Goal: Information Seeking & Learning: Check status

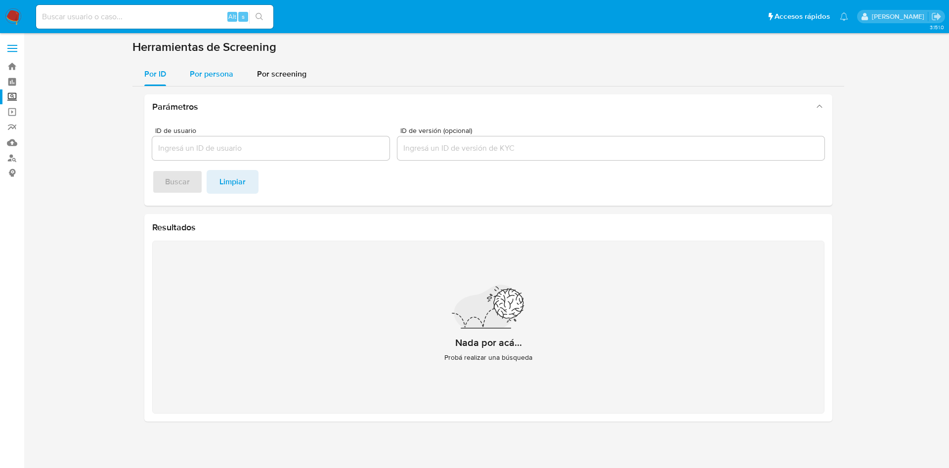
click at [215, 74] on span "Por persona" at bounding box center [211, 73] width 43 height 11
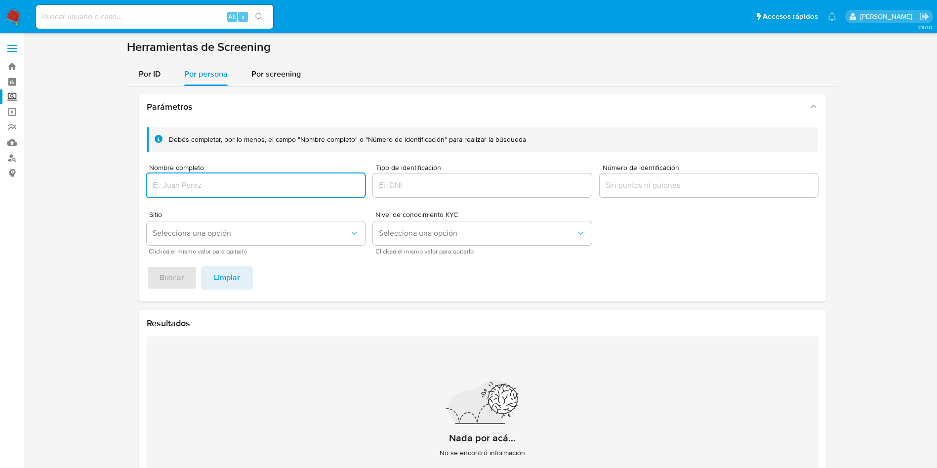
click at [214, 186] on input "Nombre completo" at bounding box center [256, 185] width 219 height 13
type input "ESLY ALEJANDRA GOMEZ CARRERA"
click at [178, 279] on span "Buscar" at bounding box center [172, 278] width 25 height 22
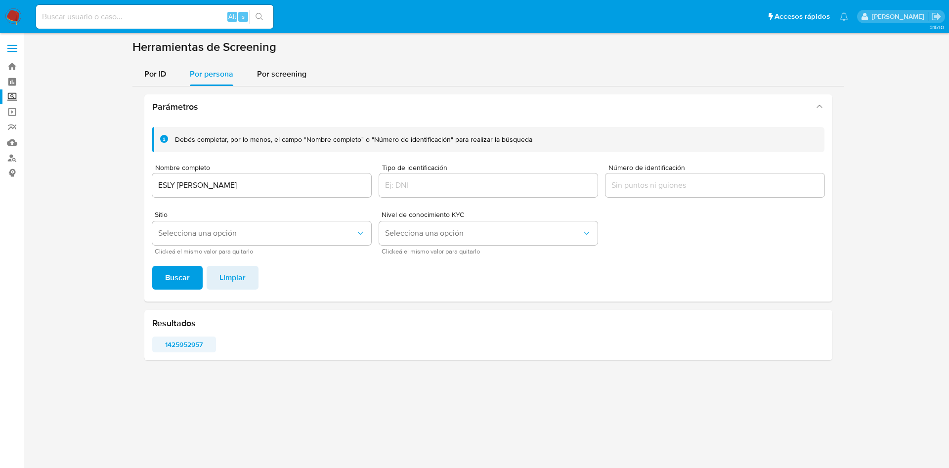
click at [189, 342] on span "1425952957" at bounding box center [184, 344] width 50 height 14
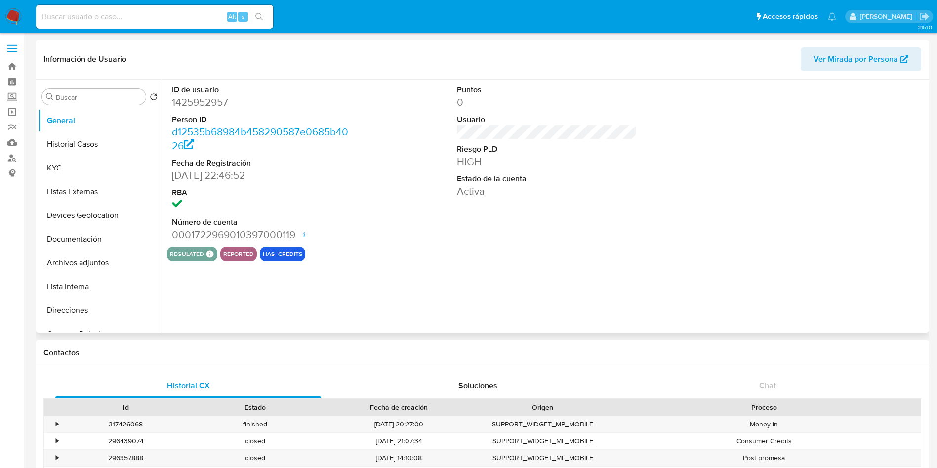
select select "10"
click at [209, 101] on dd "1425952957" at bounding box center [262, 102] width 180 height 14
copy dd "1425952957"
click at [86, 145] on button "Historial Casos" at bounding box center [96, 144] width 116 height 24
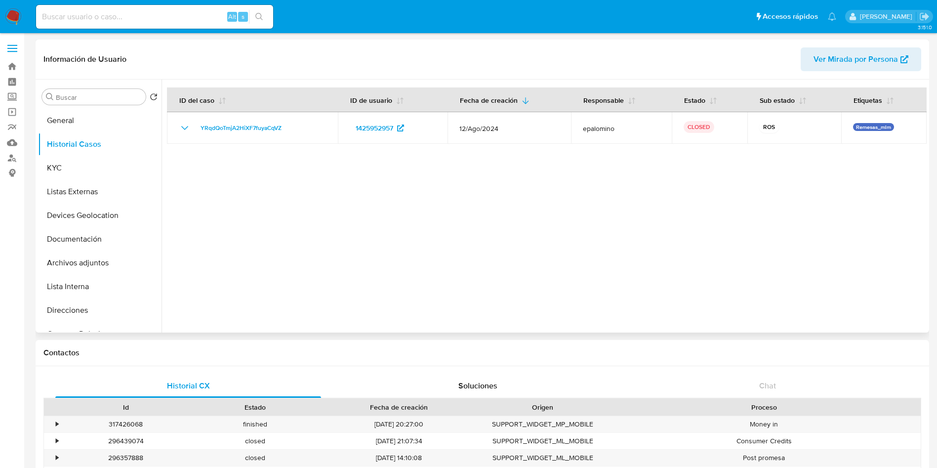
click at [713, 155] on div at bounding box center [544, 206] width 765 height 253
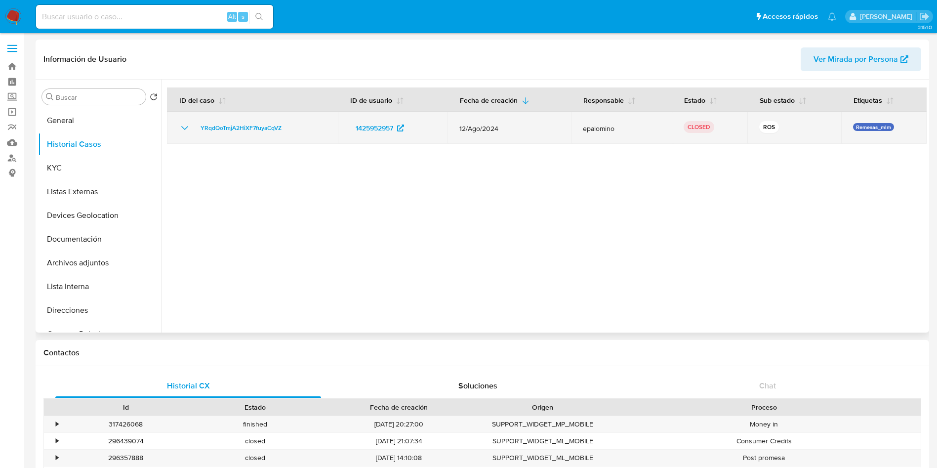
click at [181, 127] on icon "Mostrar/Ocultar" at bounding box center [185, 128] width 12 height 12
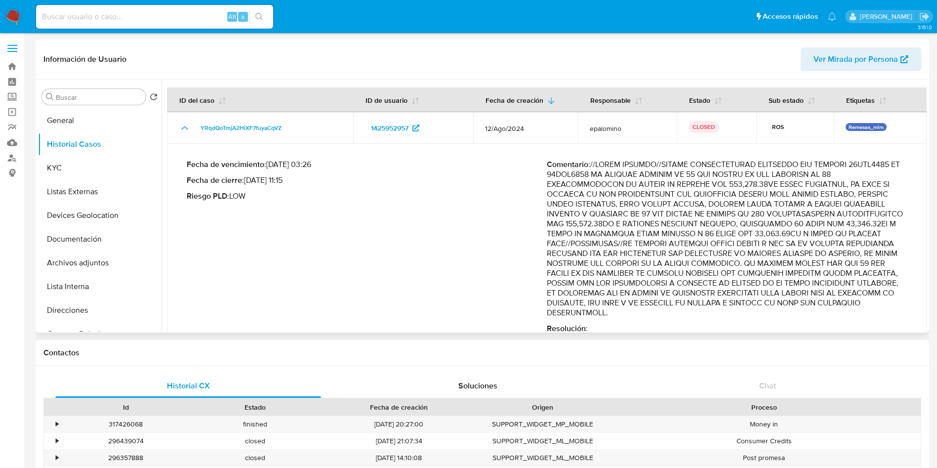
drag, startPoint x: 763, startPoint y: 293, endPoint x: 830, endPoint y: 293, distance: 67.2
click at [830, 293] on p "Comentario :" at bounding box center [727, 239] width 360 height 158
drag, startPoint x: 711, startPoint y: 293, endPoint x: 700, endPoint y: 308, distance: 18.6
click at [700, 308] on p "Comentario :" at bounding box center [727, 239] width 360 height 158
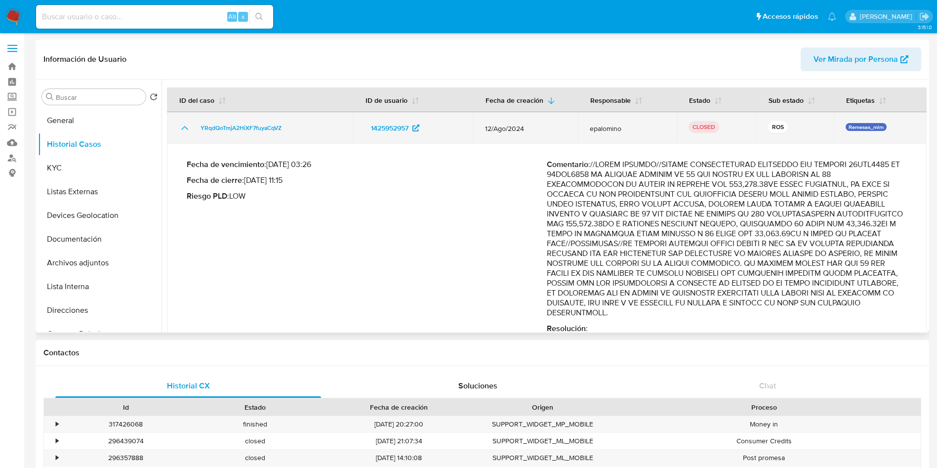
drag, startPoint x: 488, startPoint y: 124, endPoint x: 536, endPoint y: 128, distance: 47.6
click at [536, 128] on span "12/Ago/2024" at bounding box center [525, 128] width 81 height 9
click at [485, 126] on span "12/Ago/2024" at bounding box center [525, 128] width 81 height 9
drag, startPoint x: 484, startPoint y: 128, endPoint x: 535, endPoint y: 132, distance: 51.5
click at [535, 132] on td "12/Ago/2024" at bounding box center [525, 128] width 105 height 32
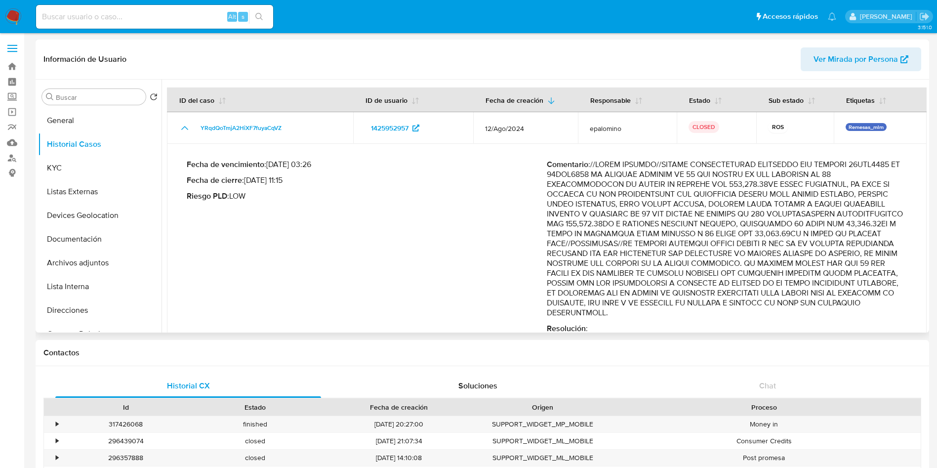
drag, startPoint x: 710, startPoint y: 317, endPoint x: 707, endPoint y: 293, distance: 24.4
click at [707, 293] on p "Comentario :" at bounding box center [727, 239] width 360 height 158
click at [71, 158] on button "KYC" at bounding box center [96, 168] width 116 height 24
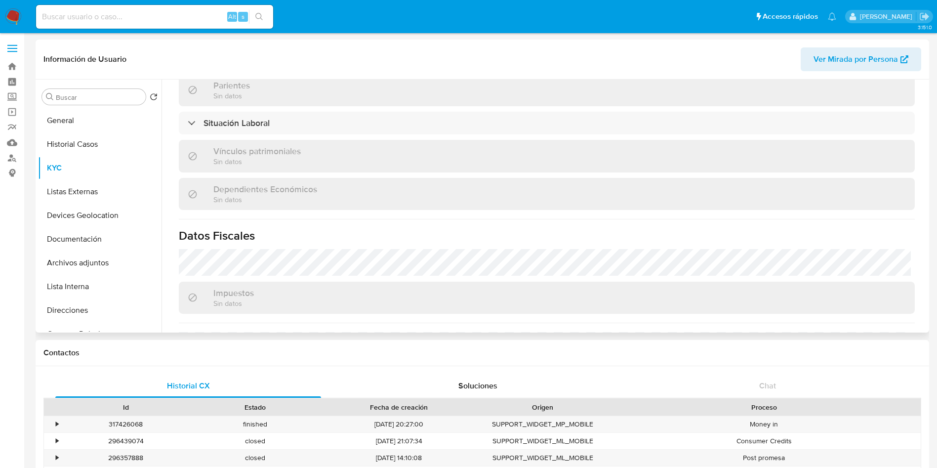
scroll to position [392, 0]
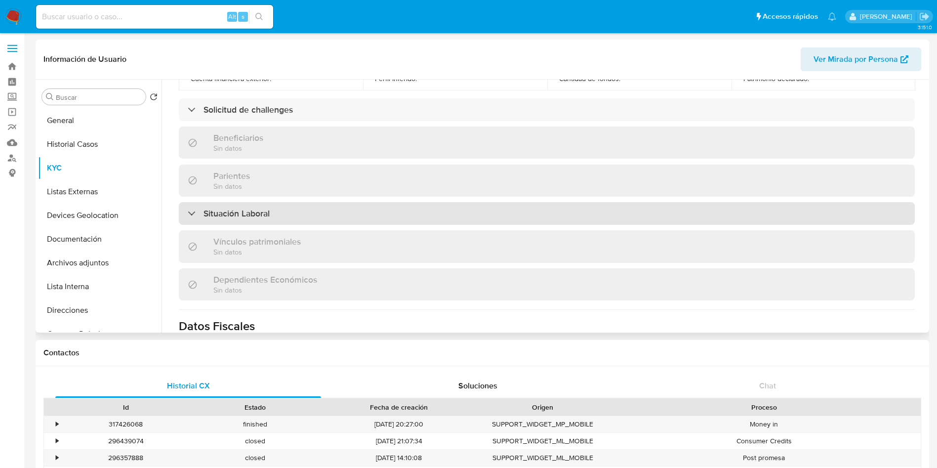
click at [244, 214] on h3 "Situación Laboral" at bounding box center [237, 213] width 66 height 11
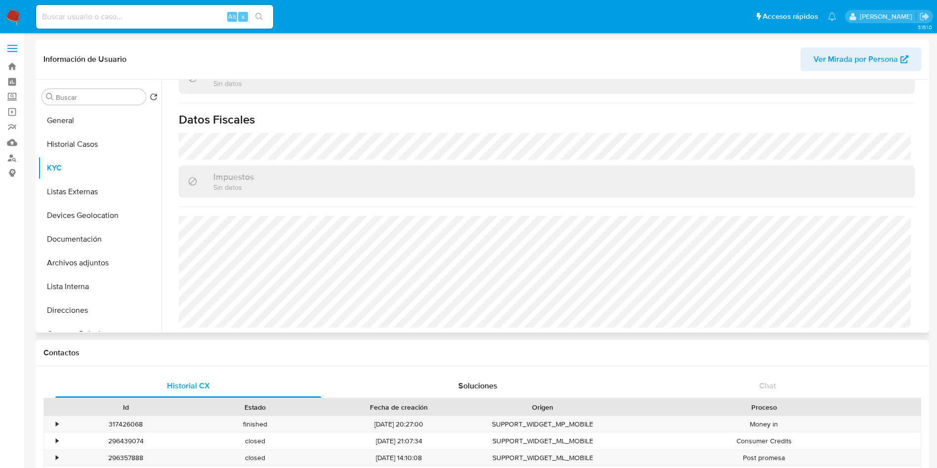
scroll to position [745, 0]
click at [77, 185] on button "Listas Externas" at bounding box center [96, 192] width 116 height 24
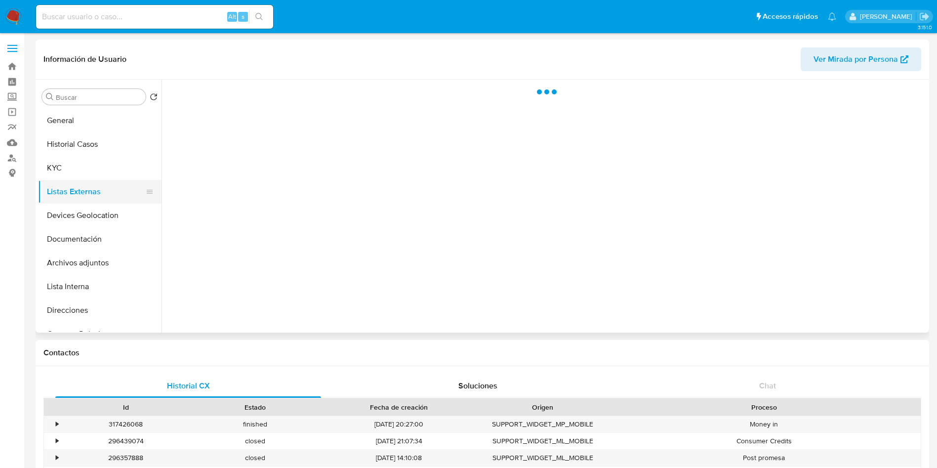
scroll to position [0, 0]
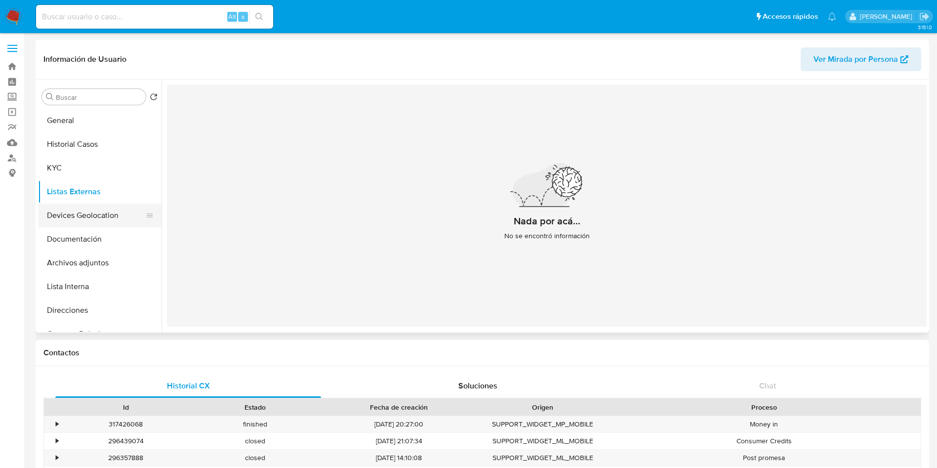
click at [77, 212] on button "Devices Geolocation" at bounding box center [96, 216] width 116 height 24
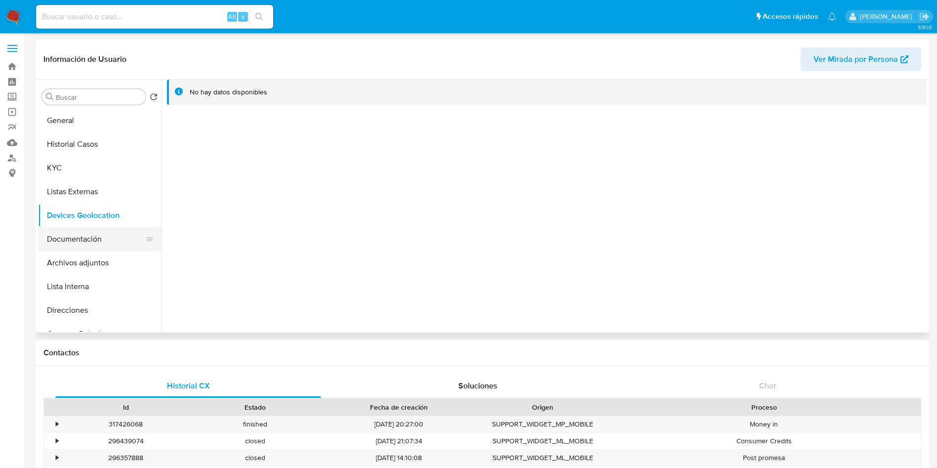
click at [87, 243] on button "Documentación" at bounding box center [96, 239] width 116 height 24
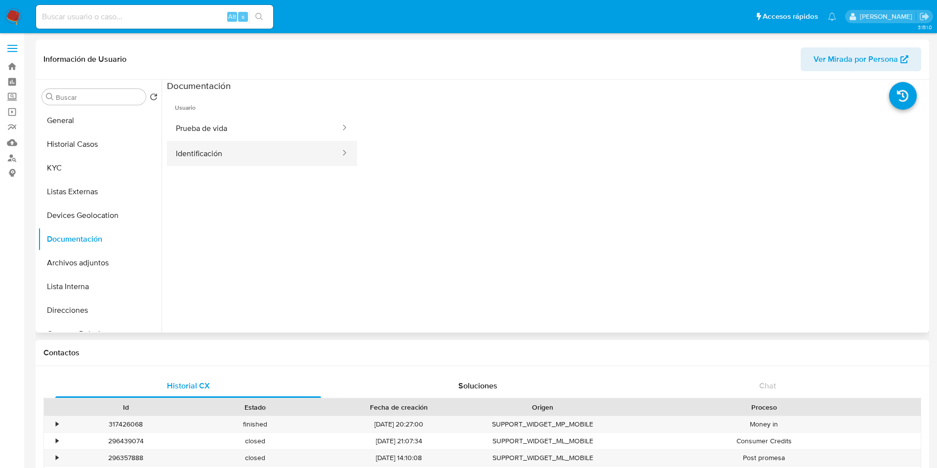
click at [234, 158] on button "Identificación" at bounding box center [254, 153] width 174 height 25
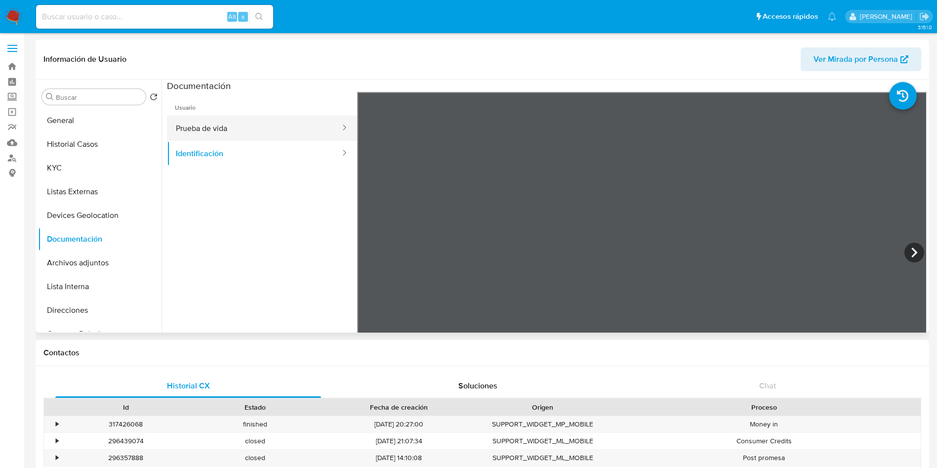
click at [263, 133] on button "Prueba de vida" at bounding box center [254, 128] width 174 height 25
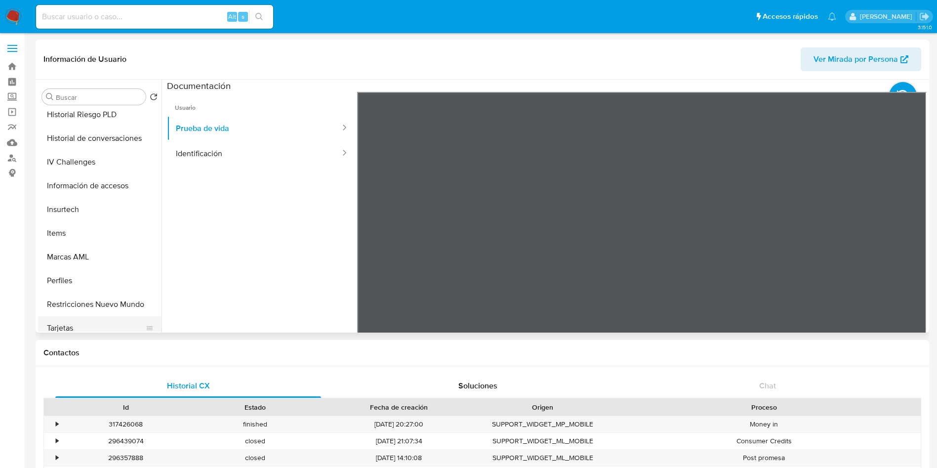
scroll to position [394, 0]
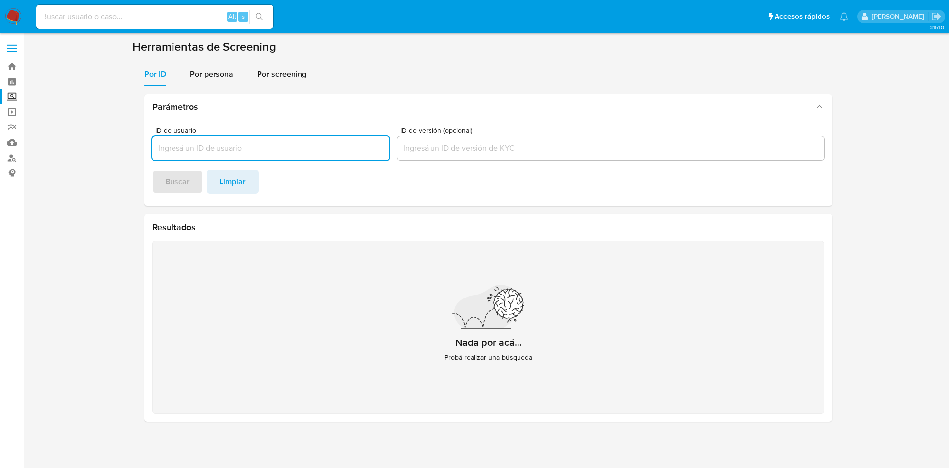
click at [12, 7] on nav "Pausado Ver notificaciones Alt s Accesos rápidos Presiona las siguientes teclas…" at bounding box center [474, 16] width 949 height 33
click at [14, 13] on img at bounding box center [13, 16] width 17 height 17
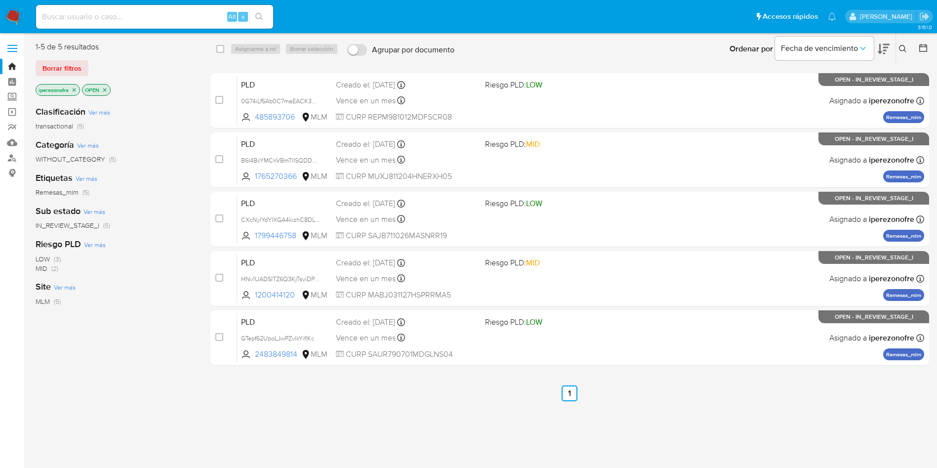
click at [905, 45] on icon at bounding box center [903, 49] width 8 height 8
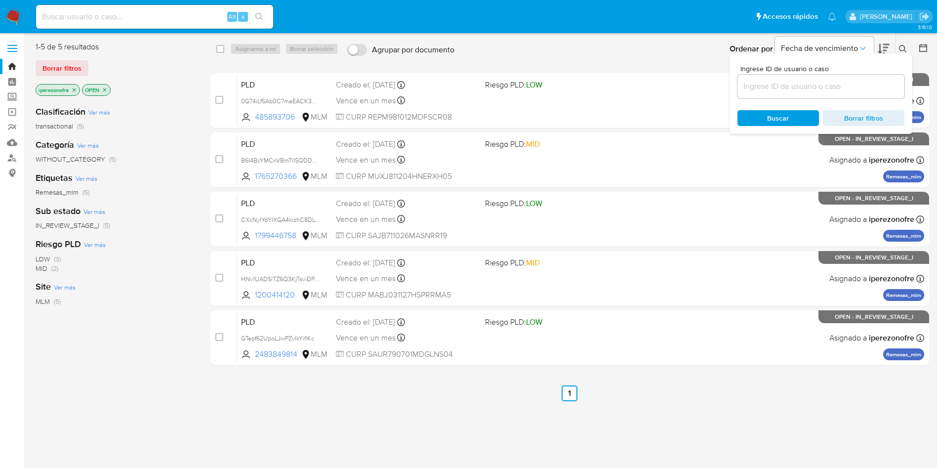
click at [747, 93] on div at bounding box center [821, 87] width 167 height 24
click at [750, 86] on input at bounding box center [821, 86] width 167 height 13
paste input "1972122361"
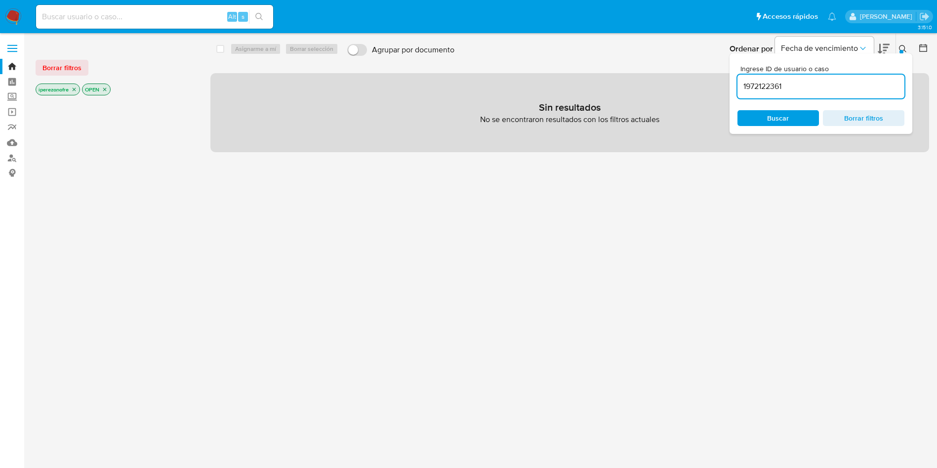
click at [73, 86] on icon "close-filter" at bounding box center [74, 89] width 6 height 6
click at [59, 88] on icon "close-filter" at bounding box center [58, 89] width 6 height 6
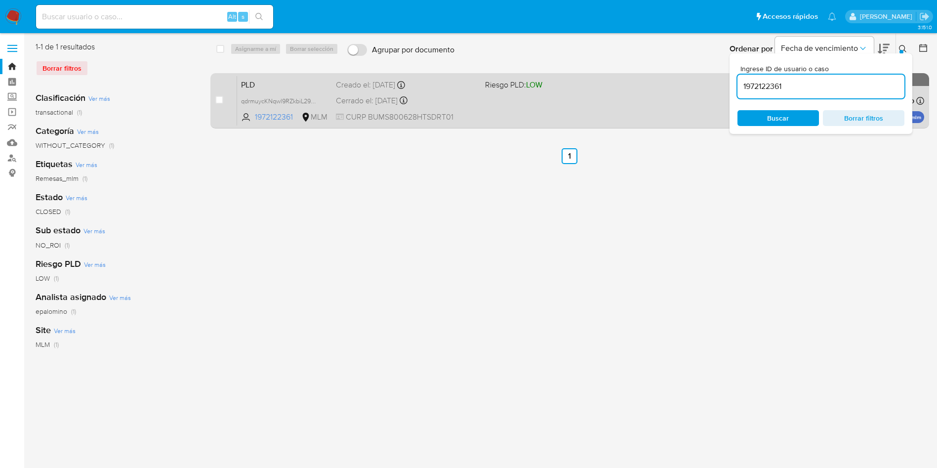
click at [442, 112] on span "CURP BUMS800628HTSDRT01" at bounding box center [406, 117] width 141 height 11
drag, startPoint x: 797, startPoint y: 83, endPoint x: 711, endPoint y: 78, distance: 85.6
click at [711, 78] on div "select-all-cases-checkbox Asignarme a mí Borrar selección Agrupar por documento…" at bounding box center [569, 87] width 719 height 91
paste input "2483849814"
click at [544, 118] on div "PLD GTepf62UpoLJwPZvlkYiflKc 2483849814 MLM Riesgo PLD: LOW Creado el: 12/07/20…" at bounding box center [580, 101] width 687 height 50
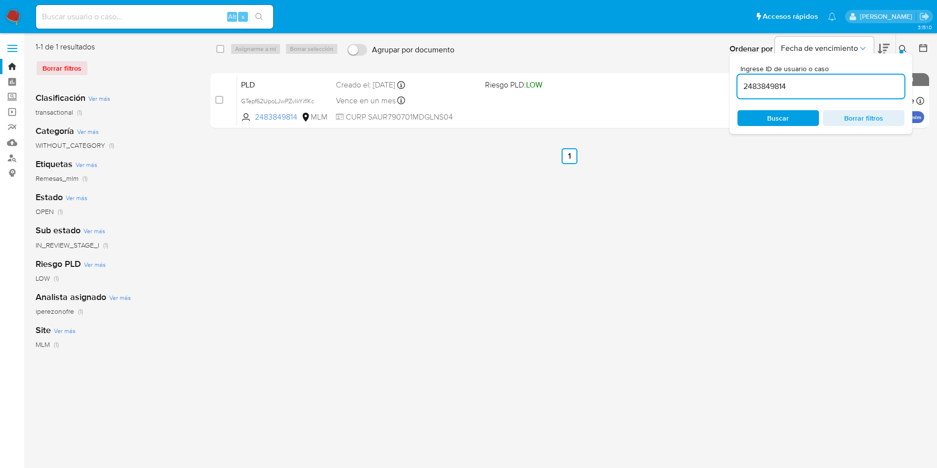
drag, startPoint x: 796, startPoint y: 94, endPoint x: 792, endPoint y: 87, distance: 8.0
click at [792, 87] on div "2483849814" at bounding box center [821, 87] width 167 height 24
click at [794, 86] on input "2483849814" at bounding box center [821, 86] width 167 height 13
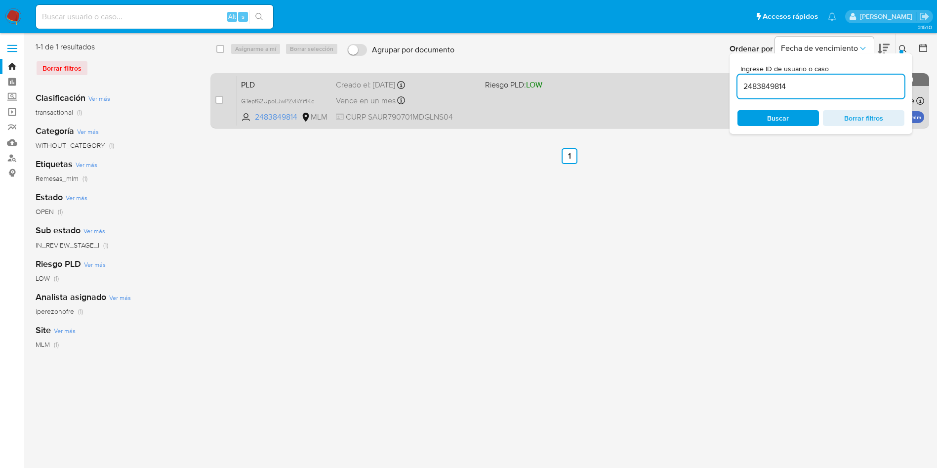
click at [693, 78] on div "select-all-cases-checkbox Asignarme a mí Borrar selección Agrupar por documento…" at bounding box center [569, 87] width 719 height 91
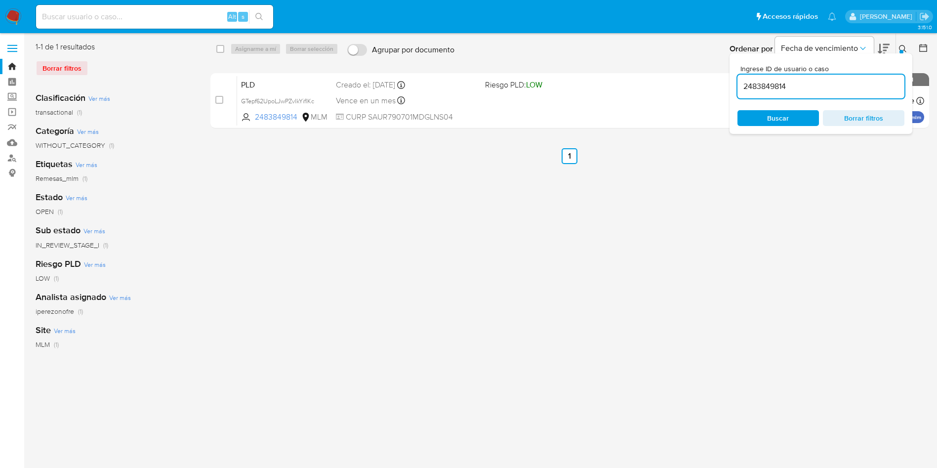
paste input "1200414120"
type input "1200414120"
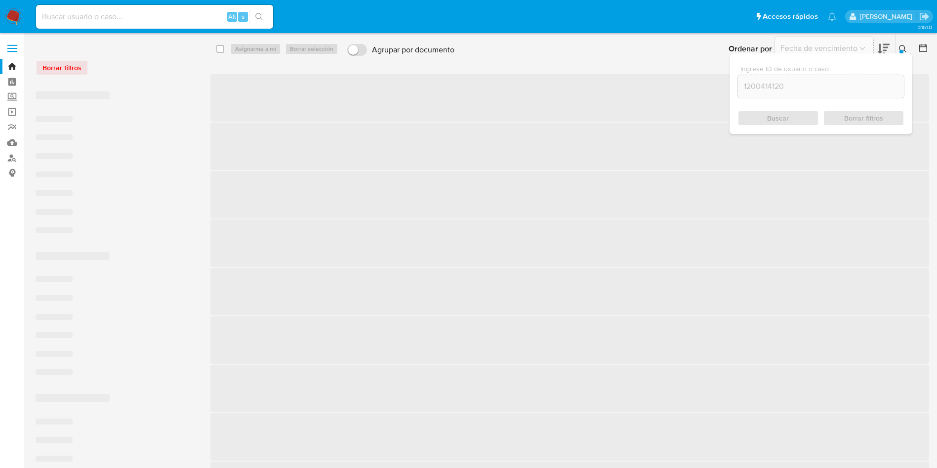
click at [788, 124] on span "Buscar" at bounding box center [778, 118] width 22 height 16
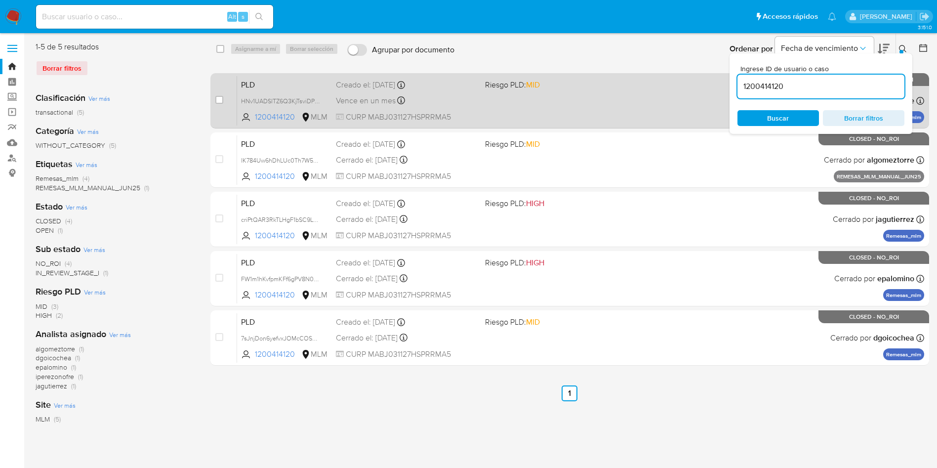
click at [499, 111] on div "PLD HNv1UADSlTZ6Q3KjTsviDP09 1200414120 MLM Riesgo PLD: MID Creado el: 12/07/20…" at bounding box center [580, 101] width 687 height 50
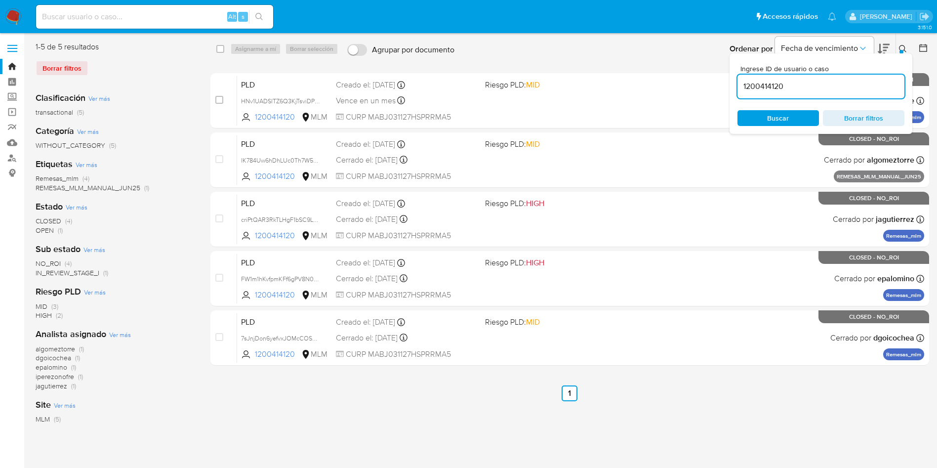
drag, startPoint x: 752, startPoint y: 76, endPoint x: 634, endPoint y: 56, distance: 119.3
click at [634, 56] on div "Ordenar por Fecha de vencimiento No es posible ordenar los resultados mientras …" at bounding box center [695, 49] width 471 height 31
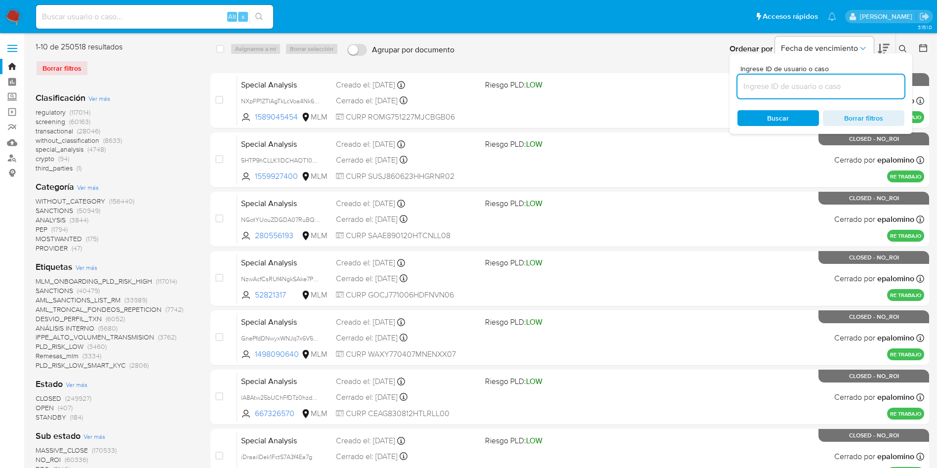
click at [817, 93] on div at bounding box center [821, 87] width 167 height 24
click at [821, 91] on input at bounding box center [821, 86] width 167 height 13
paste input "1765270366"
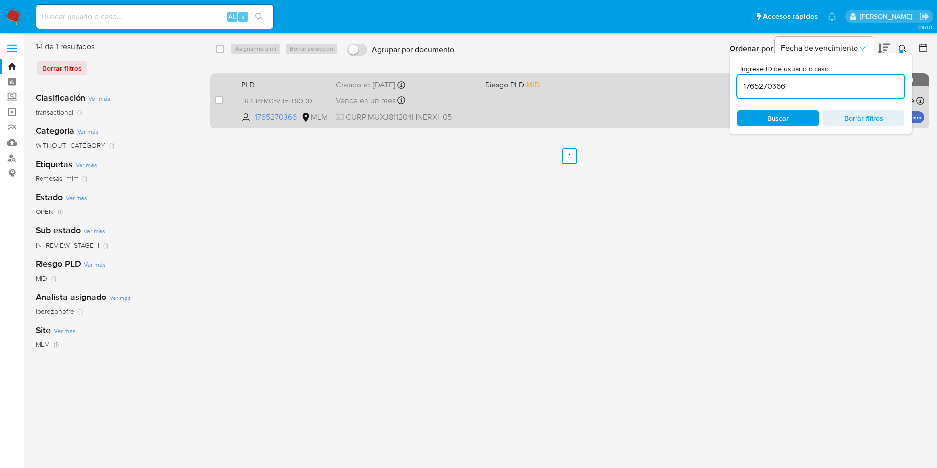
click at [345, 103] on span "Vence en un mes" at bounding box center [366, 100] width 60 height 11
drag, startPoint x: 798, startPoint y: 88, endPoint x: 687, endPoint y: 73, distance: 112.2
click at [674, 76] on div "select-all-cases-checkbox Asignarme a mí Borrar selección Agrupar por documento…" at bounding box center [569, 87] width 719 height 91
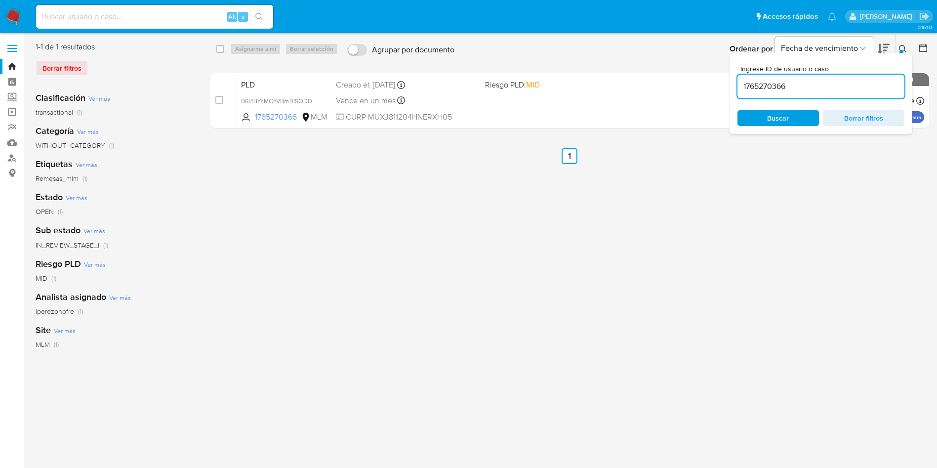
paste input "200414120"
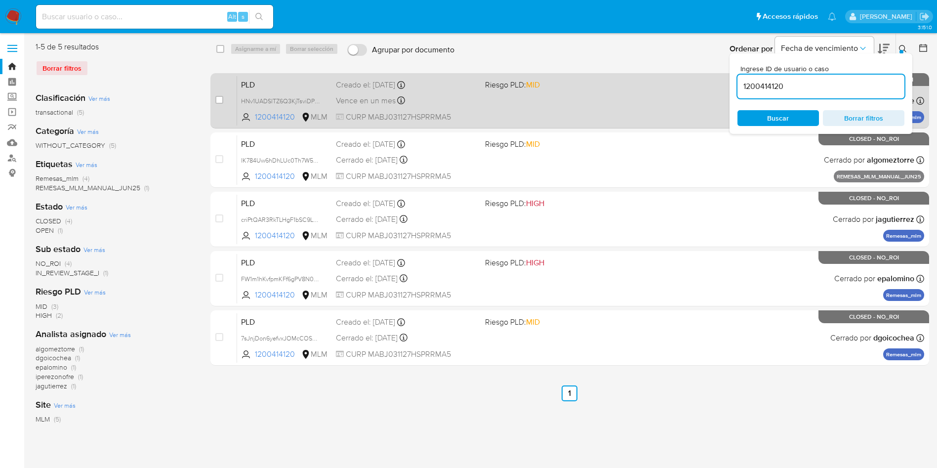
click at [417, 106] on div "Vence en un mes Vence el 10/09/2025 02:06:39" at bounding box center [406, 100] width 141 height 13
drag, startPoint x: 816, startPoint y: 79, endPoint x: 726, endPoint y: 76, distance: 90.0
click at [726, 76] on div "select-all-cases-checkbox Asignarme a mí Borrar selección Agrupar por documento…" at bounding box center [569, 206] width 719 height 328
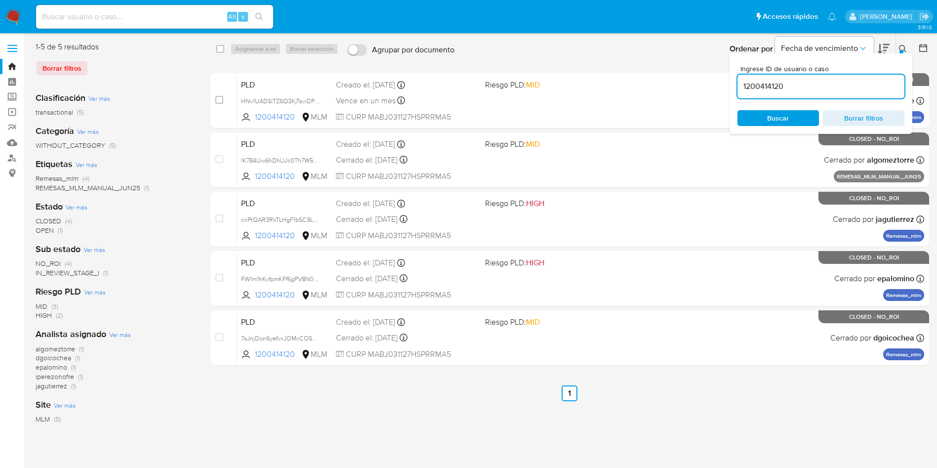
click at [793, 88] on input "1200414120" at bounding box center [821, 86] width 167 height 13
drag, startPoint x: 803, startPoint y: 89, endPoint x: 694, endPoint y: 71, distance: 110.2
click at [677, 72] on div "select-all-cases-checkbox Asignarme a mí Borrar selección Agrupar por documento…" at bounding box center [569, 206] width 719 height 328
paste input "799446758"
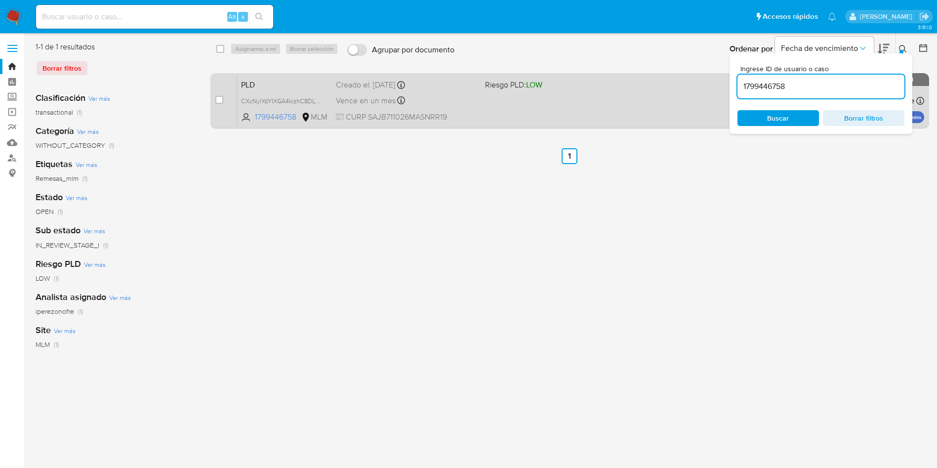
click at [491, 95] on div "PLD CXcNyIYdYIXGA4kizhC8DLWG 1799446758 MLM Riesgo PLD: LOW Creado el: 12/07/20…" at bounding box center [580, 101] width 687 height 50
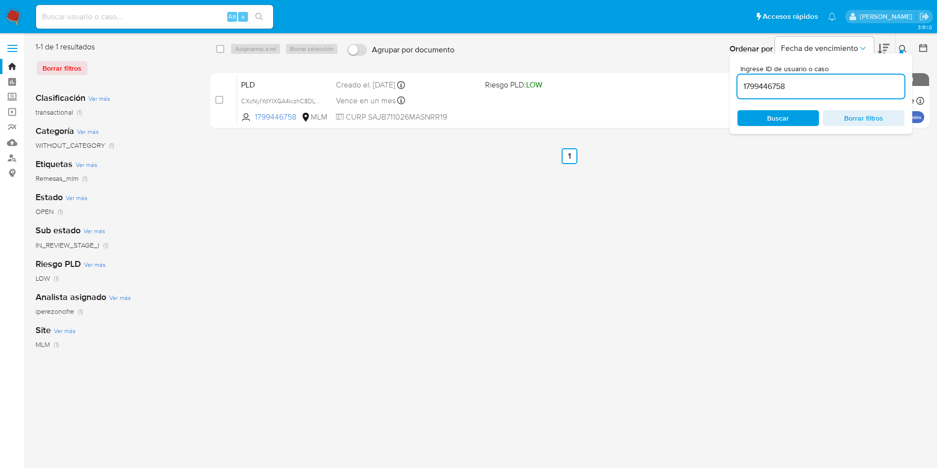
click at [791, 85] on input "1799446758" at bounding box center [821, 86] width 167 height 13
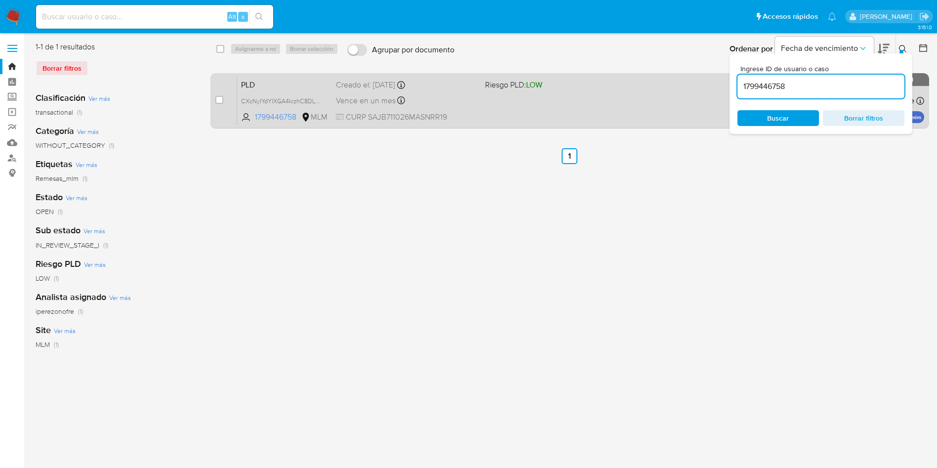
click at [692, 86] on div "select-all-cases-checkbox Asignarme a mí Borrar selección Agrupar por documento…" at bounding box center [569, 87] width 719 height 91
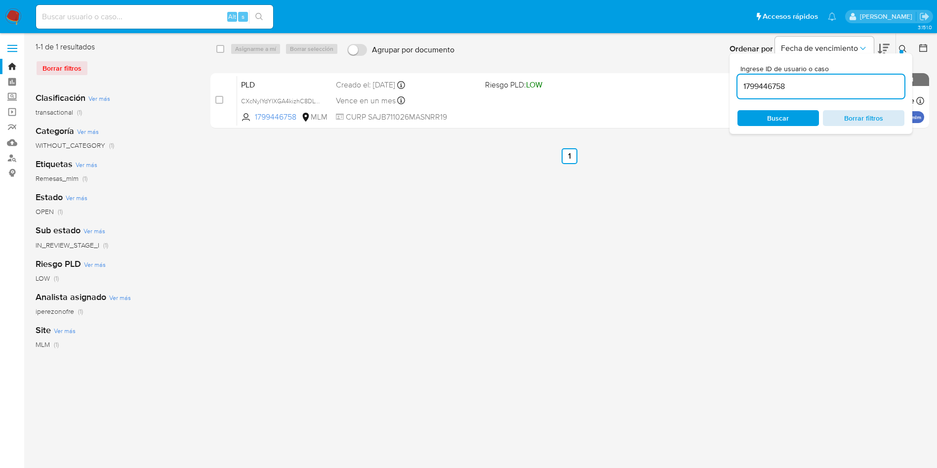
paste input "485893706"
type input "485893706"
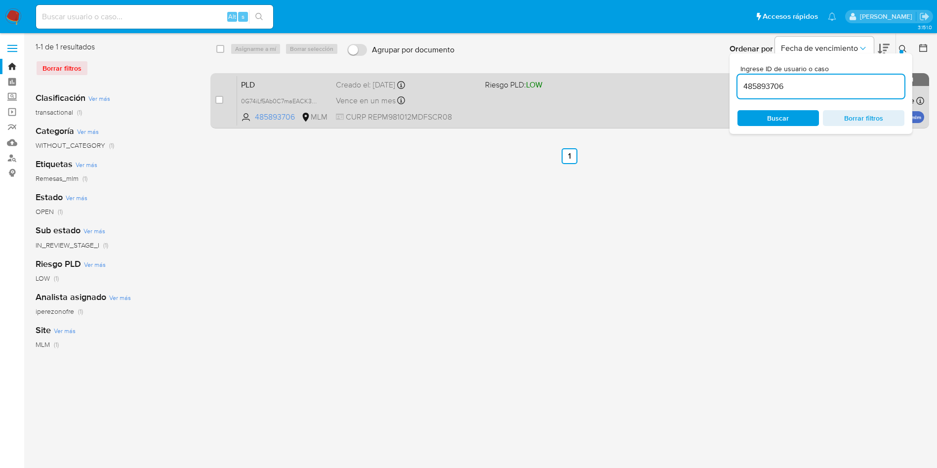
click at [618, 93] on div "PLD 0G74iLf5Ab0C7maEACK34qic 485893706 MLM Riesgo PLD: LOW Creado el: 12/07/202…" at bounding box center [580, 101] width 687 height 50
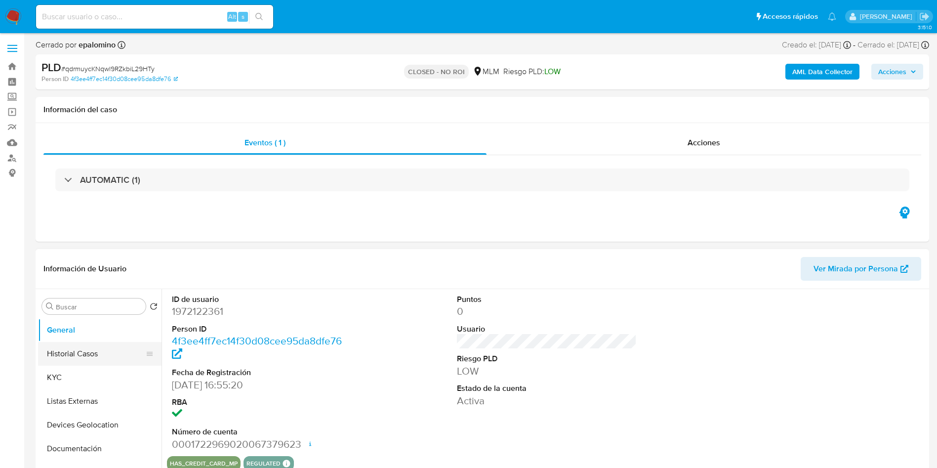
click at [87, 346] on button "Historial Casos" at bounding box center [96, 354] width 116 height 24
select select "10"
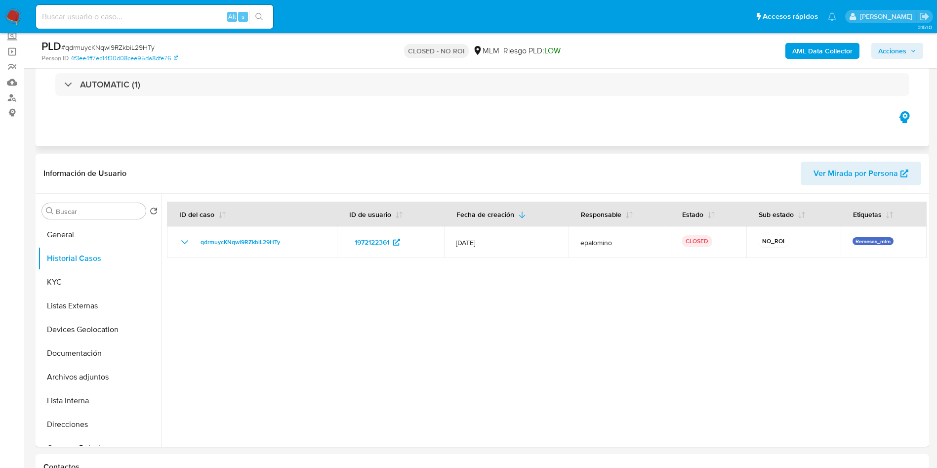
scroll to position [74, 0]
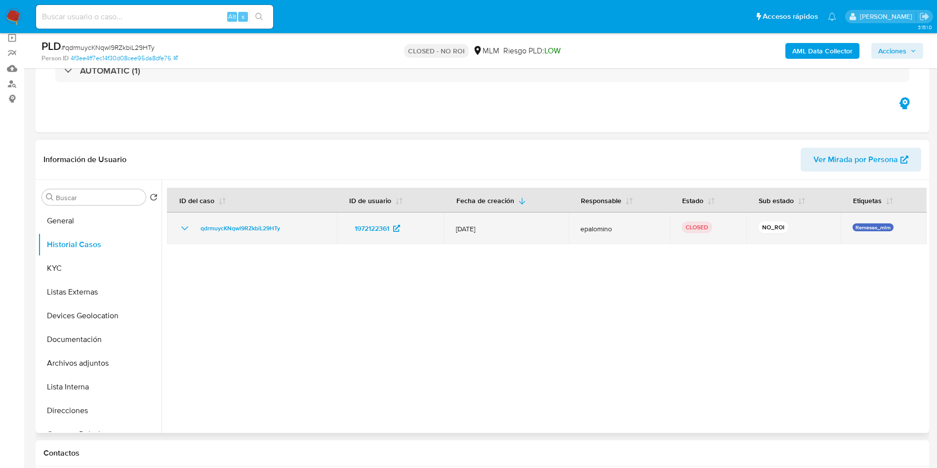
drag, startPoint x: 607, startPoint y: 227, endPoint x: 576, endPoint y: 229, distance: 31.2
click at [576, 229] on td "epalomino" at bounding box center [620, 228] width 102 height 32
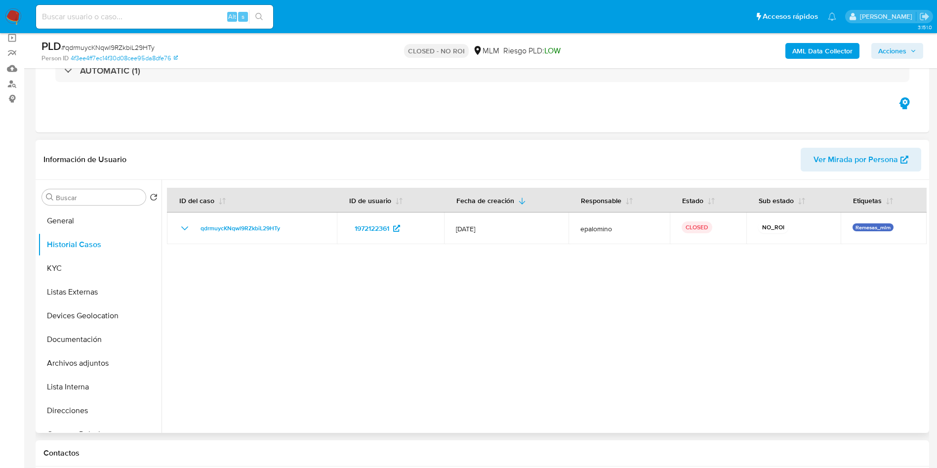
click at [446, 282] on div at bounding box center [544, 306] width 765 height 253
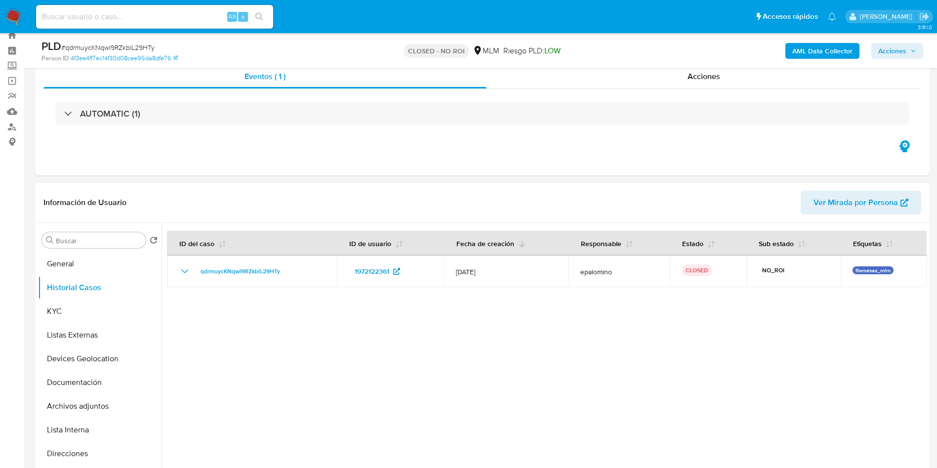
scroll to position [0, 0]
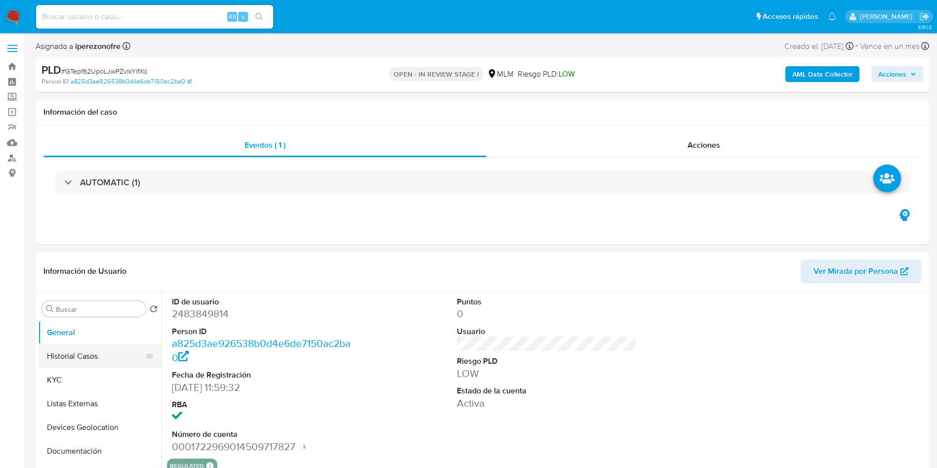
select select "10"
click at [107, 353] on button "Historial Casos" at bounding box center [96, 356] width 116 height 24
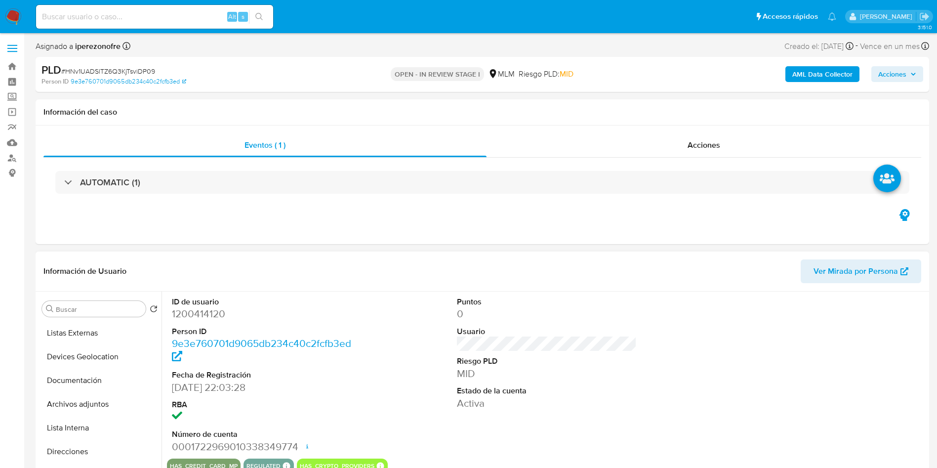
scroll to position [74, 0]
select select "10"
click at [91, 359] on button "Historial Casos" at bounding box center [96, 356] width 116 height 24
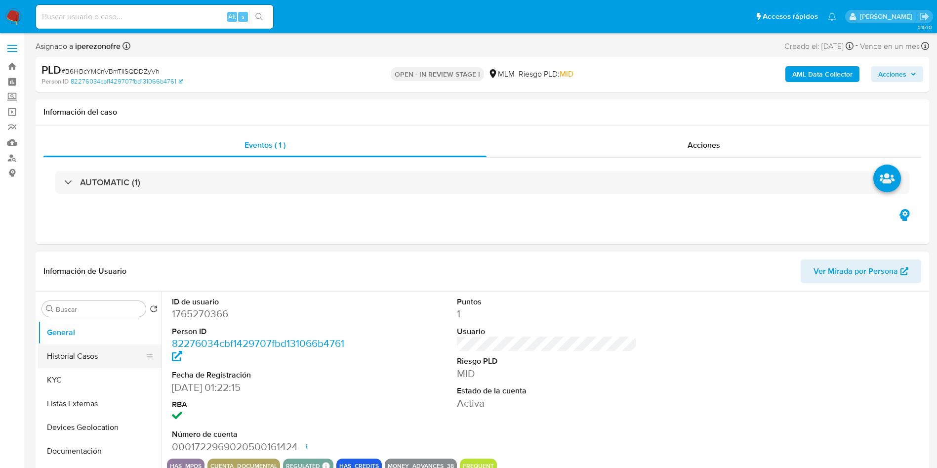
select select "10"
click at [100, 344] on button "Historial Casos" at bounding box center [96, 356] width 116 height 24
select select "10"
click at [78, 356] on button "Historial Casos" at bounding box center [96, 356] width 116 height 24
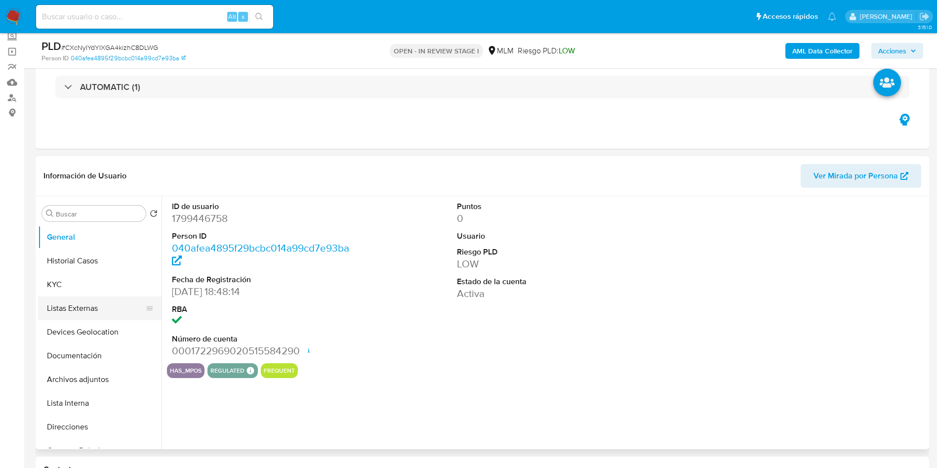
scroll to position [74, 0]
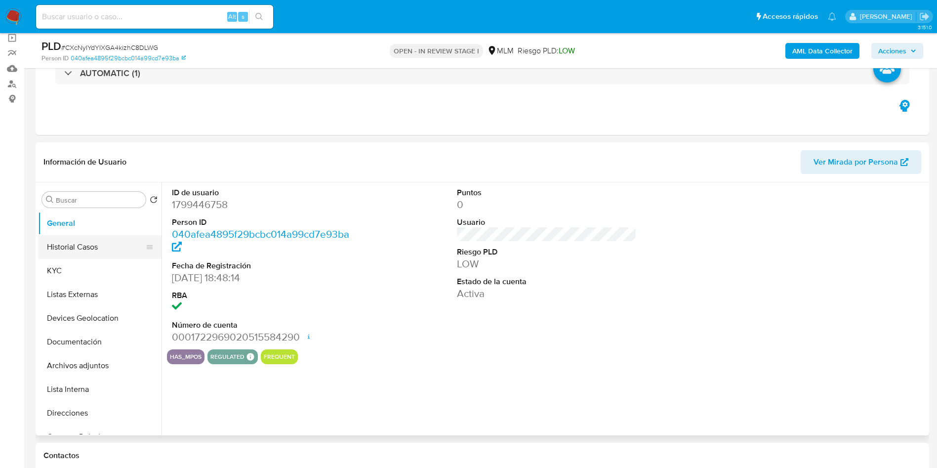
select select "10"
click at [102, 246] on button "Historial Casos" at bounding box center [96, 247] width 116 height 24
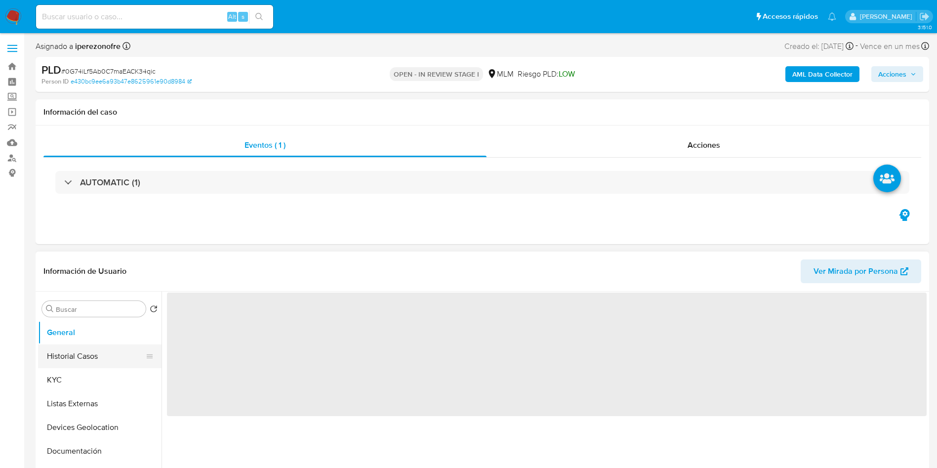
click at [75, 350] on button "Historial Casos" at bounding box center [96, 356] width 116 height 24
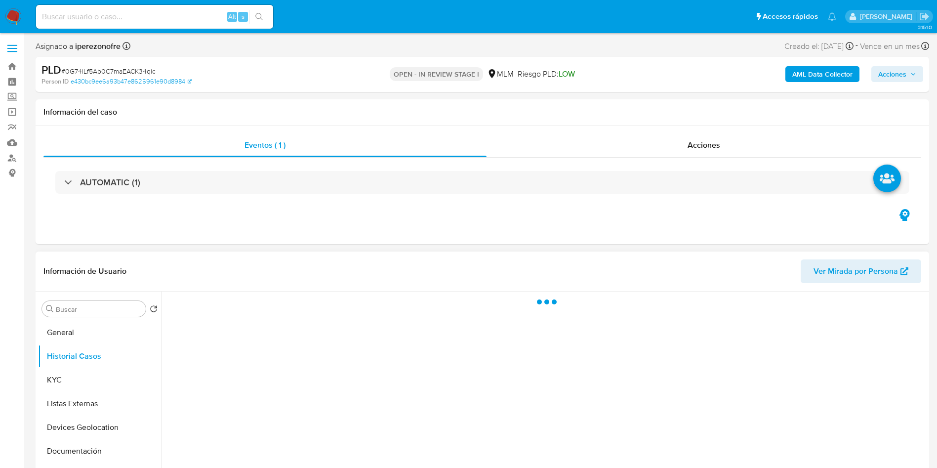
select select "10"
